Goal: Transaction & Acquisition: Purchase product/service

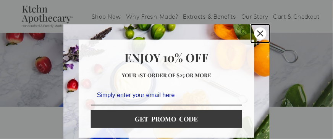
click at [258, 32] on icon "close icon" at bounding box center [261, 34] width 6 height 6
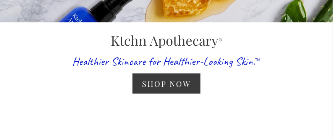
scroll to position [127, 0]
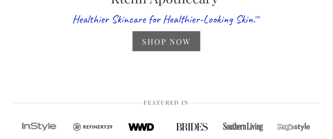
click at [170, 44] on link "Shop Now" at bounding box center [167, 41] width 68 height 20
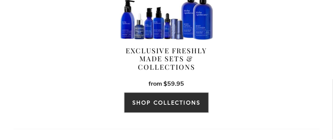
scroll to position [170, 0]
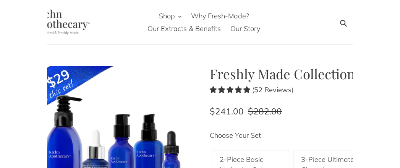
scroll to position [51, 0]
